Goal: Navigation & Orientation: Find specific page/section

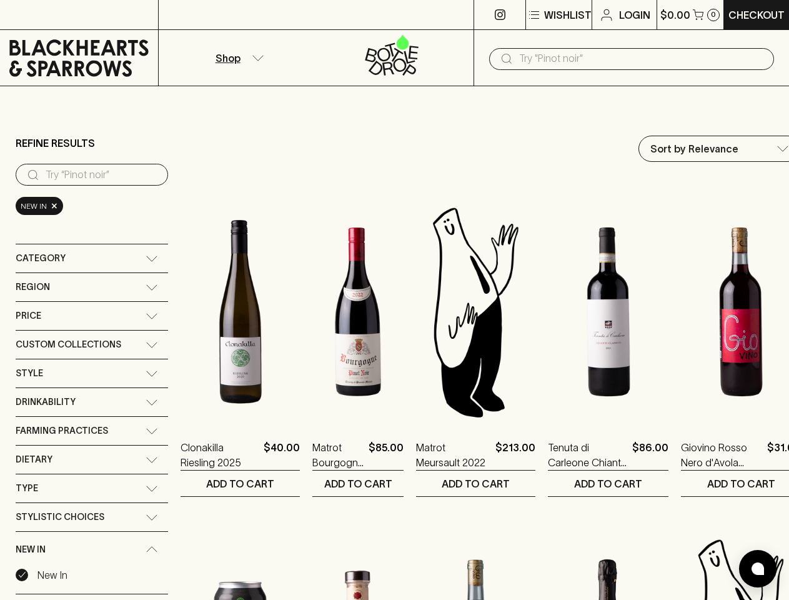
click at [558, 15] on p "Wishlist" at bounding box center [567, 14] width 47 height 15
click at [632, 59] on div at bounding box center [394, 300] width 789 height 600
click at [92, 174] on div at bounding box center [394, 300] width 789 height 600
click at [92, 258] on div at bounding box center [394, 300] width 789 height 600
click at [92, 287] on div "Region" at bounding box center [81, 287] width 130 height 16
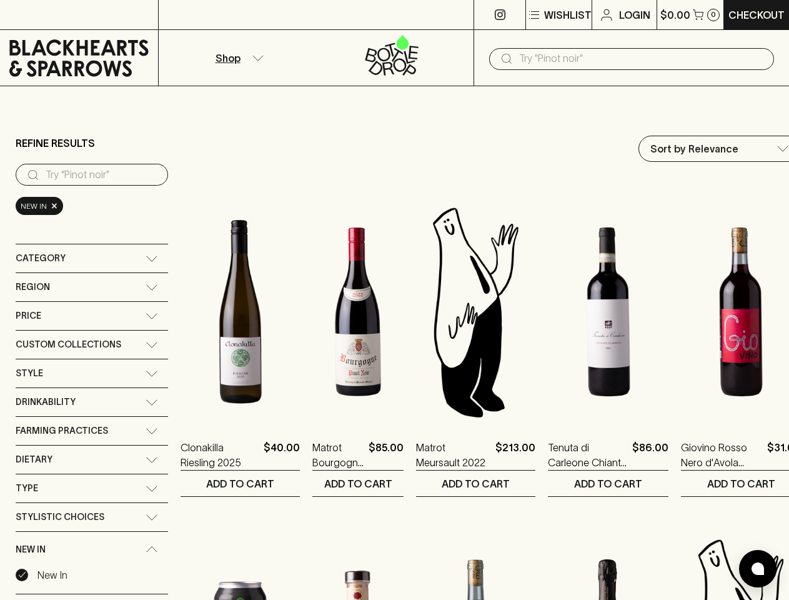
click at [92, 316] on link "[GEOGRAPHIC_DATA]" at bounding box center [100, 311] width 135 height 21
